Goal: Browse casually: Explore the website without a specific task or goal

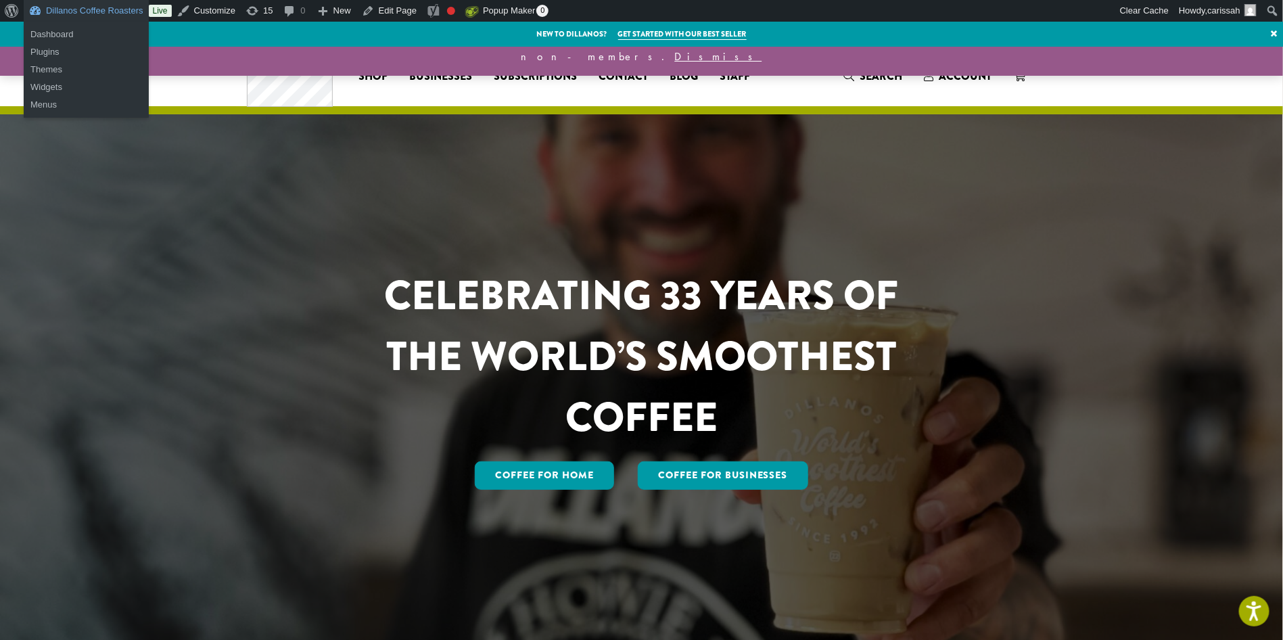
click at [74, 0] on link "Dillanos Coffee Roasters" at bounding box center [86, 11] width 125 height 22
